Goal: Task Accomplishment & Management: Complete application form

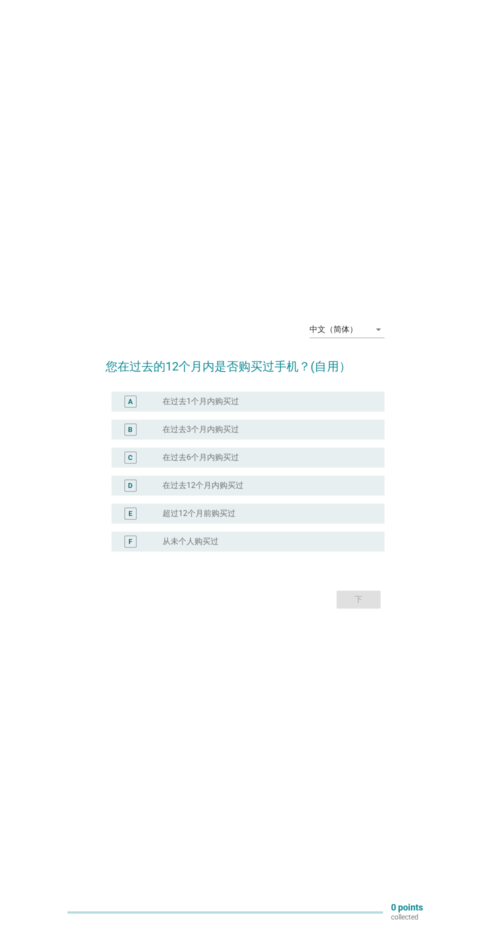
click at [357, 338] on div "中文（简体） arrow_drop_down" at bounding box center [347, 330] width 75 height 16
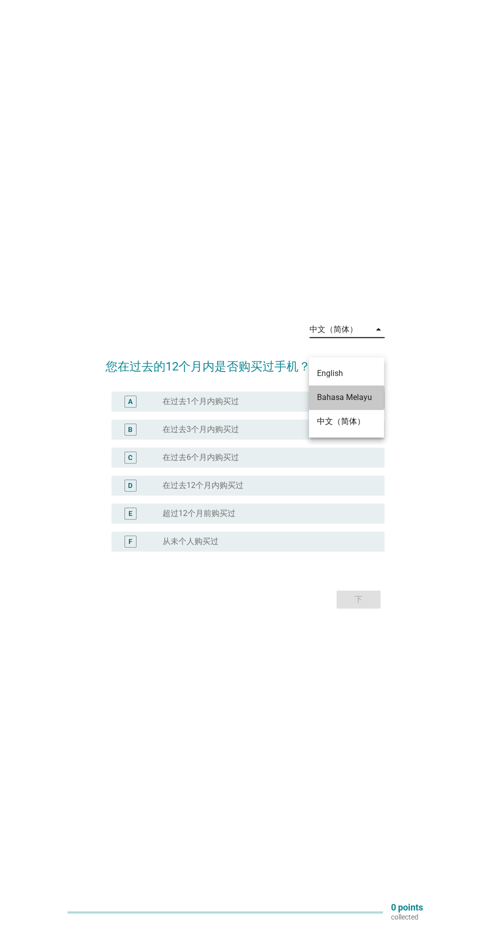
click at [341, 394] on div "Bahasa Melayu" at bounding box center [346, 398] width 59 height 12
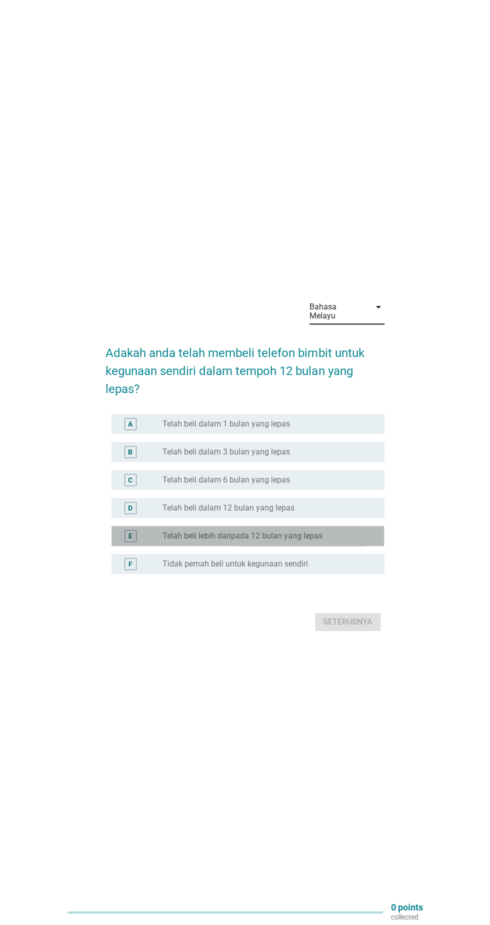
click at [372, 541] on div "radio_button_unchecked Telah beli lebih daripada 12 bulan yang lepas" at bounding box center [270, 536] width 214 height 10
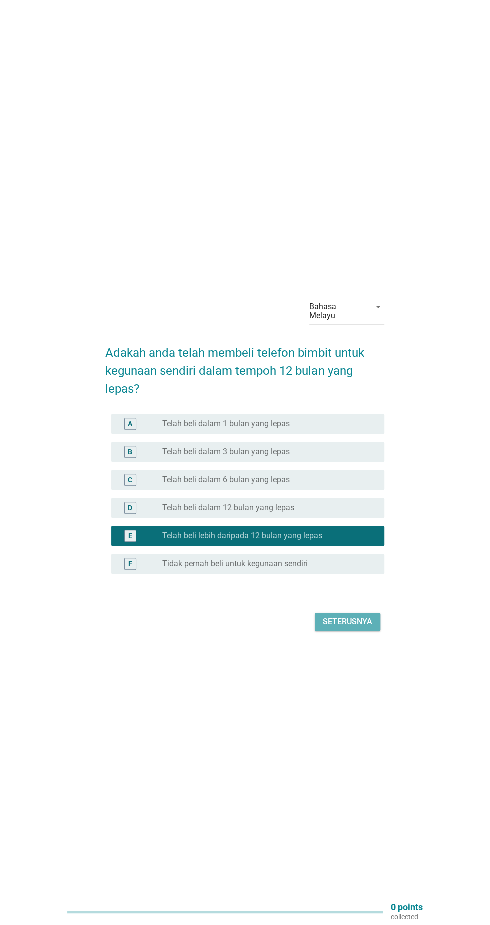
click at [370, 631] on button "Seterusnya" at bounding box center [348, 622] width 66 height 18
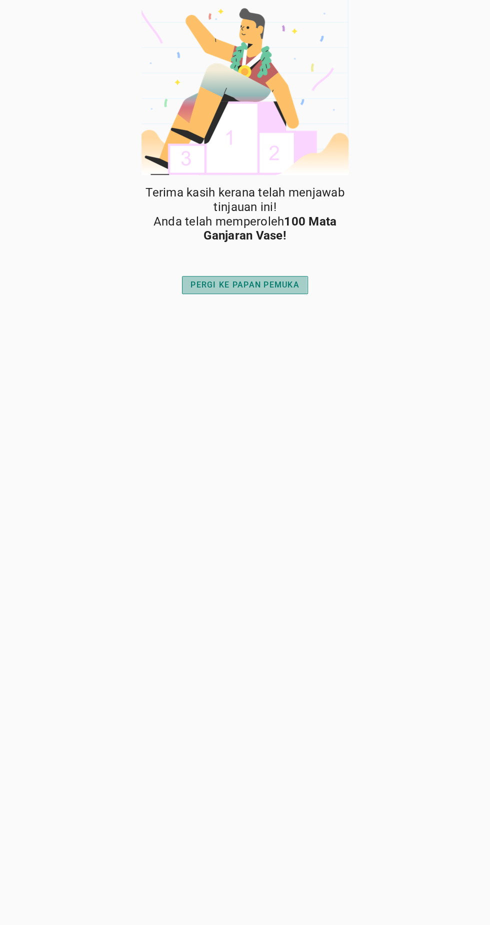
click at [215, 283] on div "PERGI KE PAPAN PEMUKA" at bounding box center [245, 285] width 109 height 12
